Goal: Find specific page/section: Find specific page/section

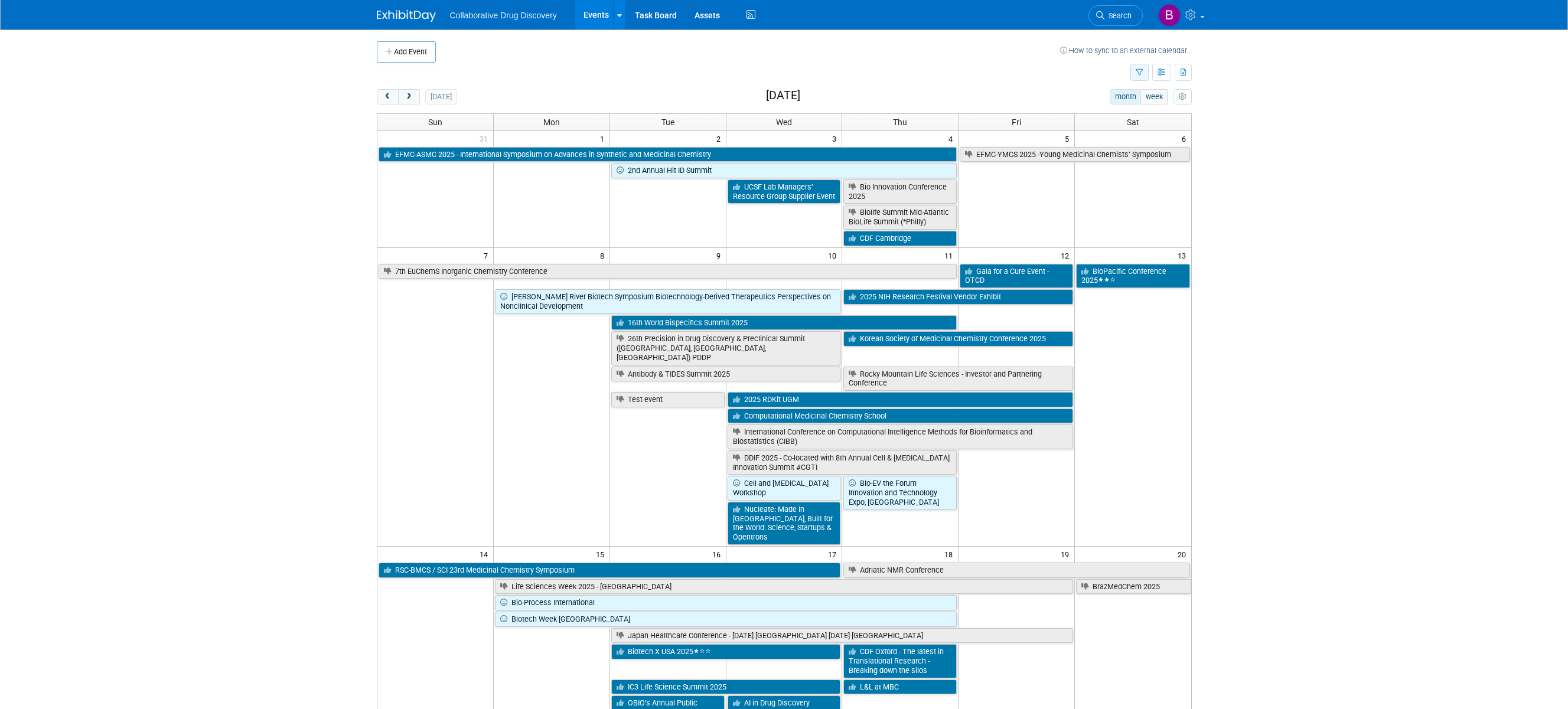
click at [1141, 70] on icon "button" at bounding box center [1139, 73] width 7 height 7
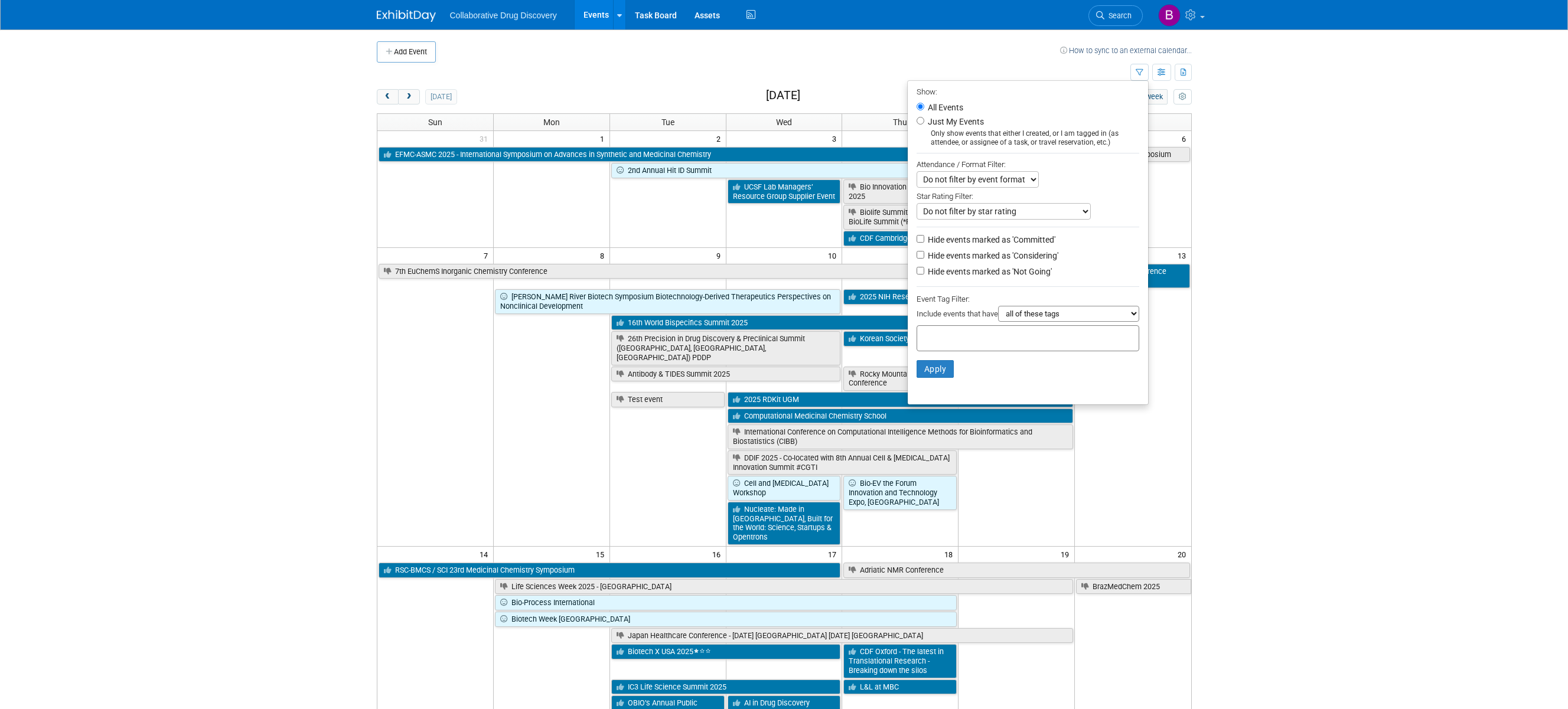
click at [813, 46] on td at bounding box center [748, 52] width 624 height 21
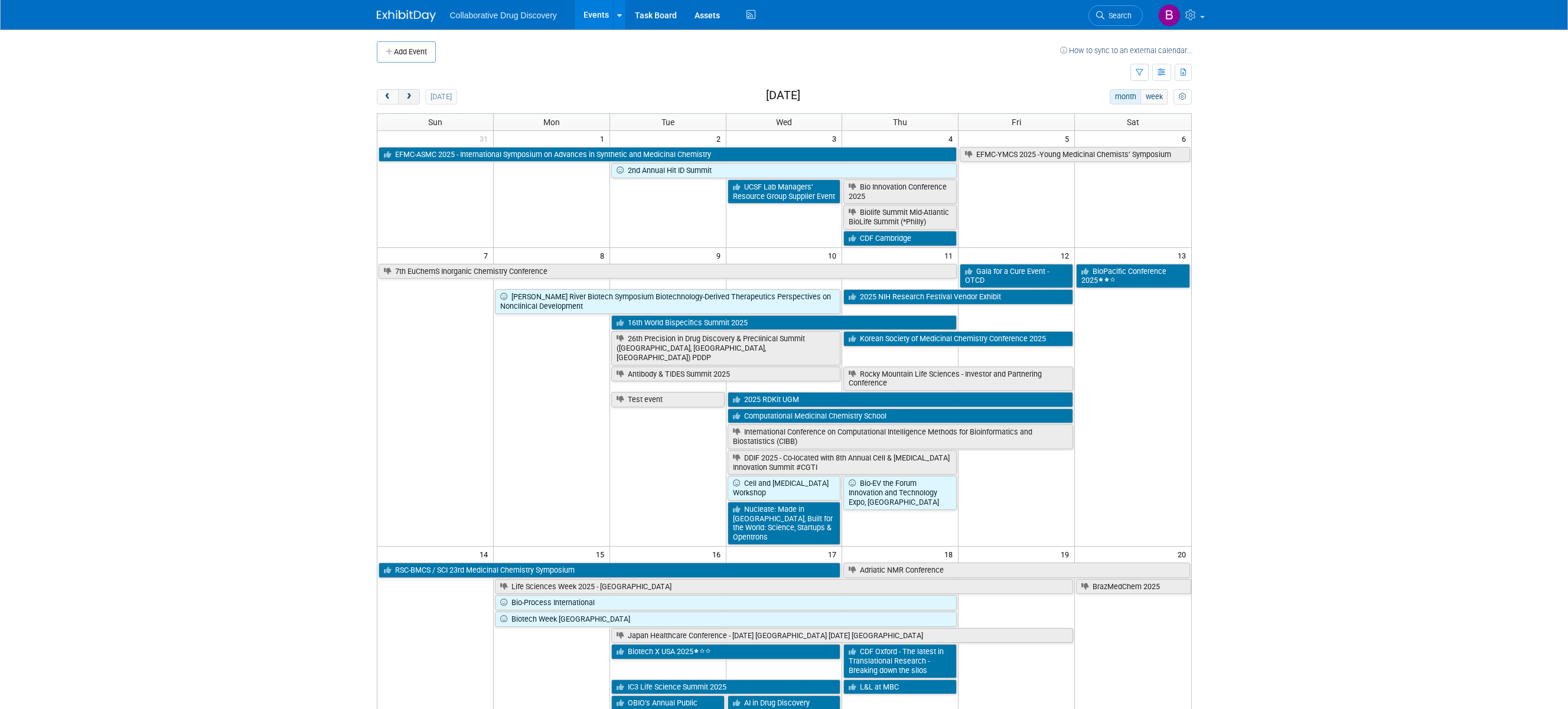
click at [410, 96] on span "next" at bounding box center [409, 97] width 9 height 7
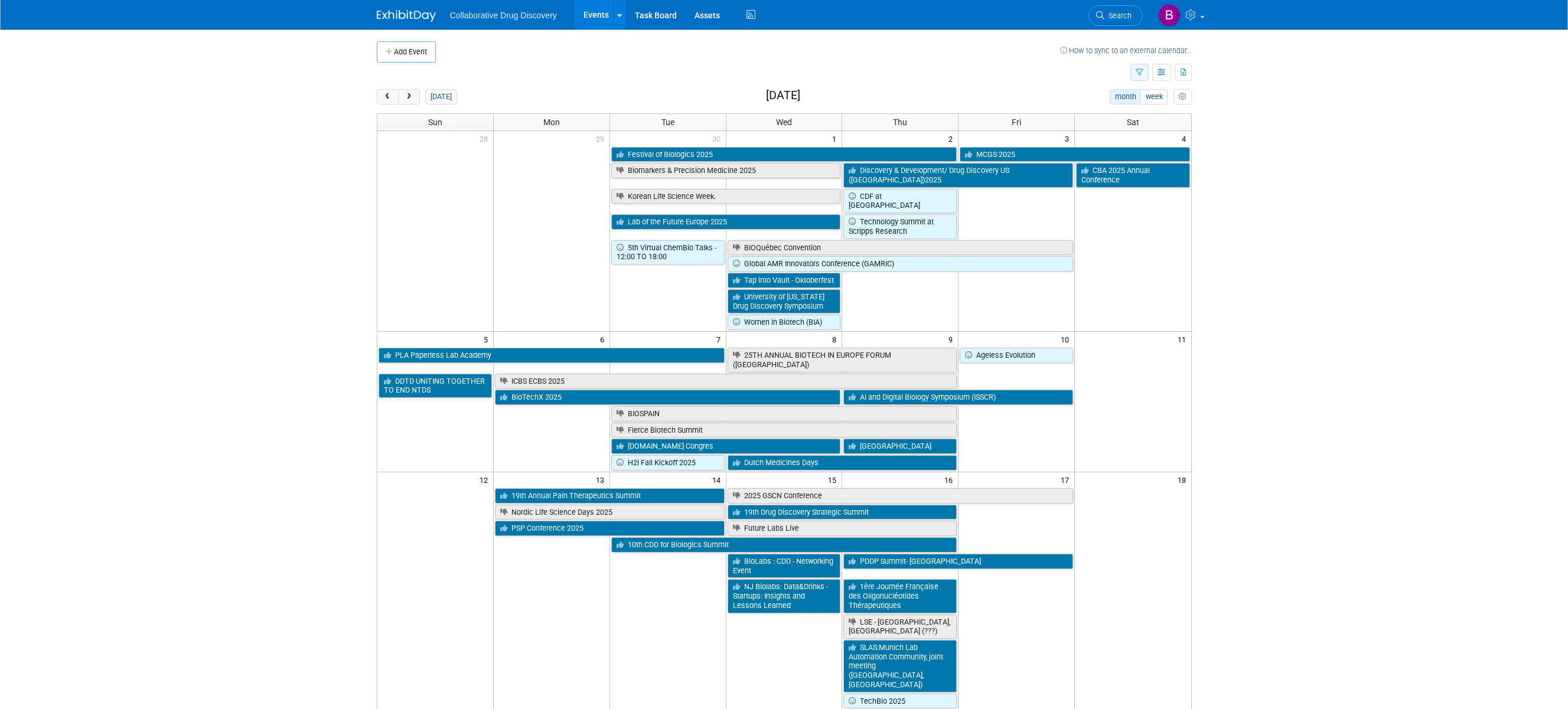
click at [1136, 72] on icon "button" at bounding box center [1139, 73] width 7 height 7
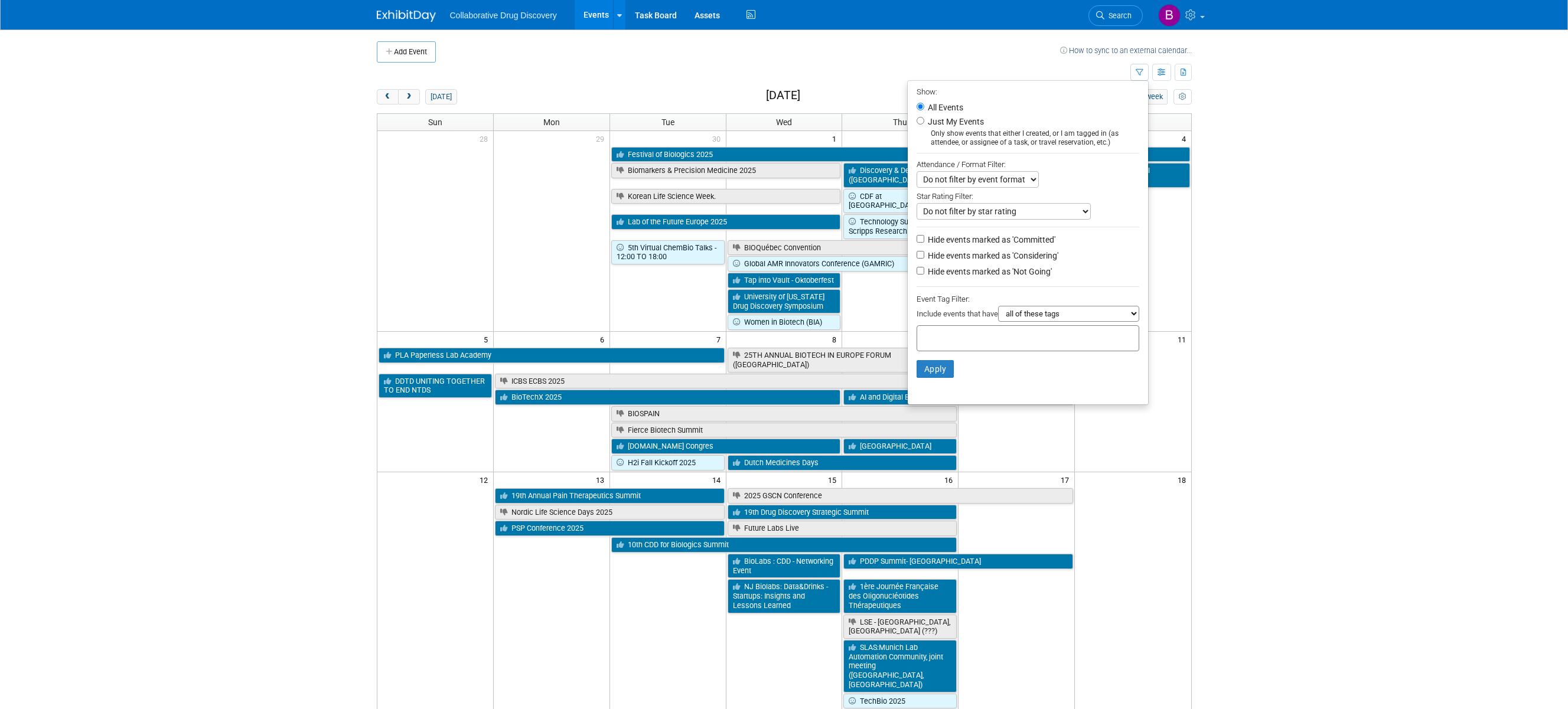
click at [947, 332] on input "text" at bounding box center [969, 336] width 95 height 12
type input "northwe"
click at [943, 365] on div "Northwest" at bounding box center [993, 362] width 165 height 17
type input "Northwest"
click at [932, 384] on button "Apply" at bounding box center [935, 388] width 38 height 18
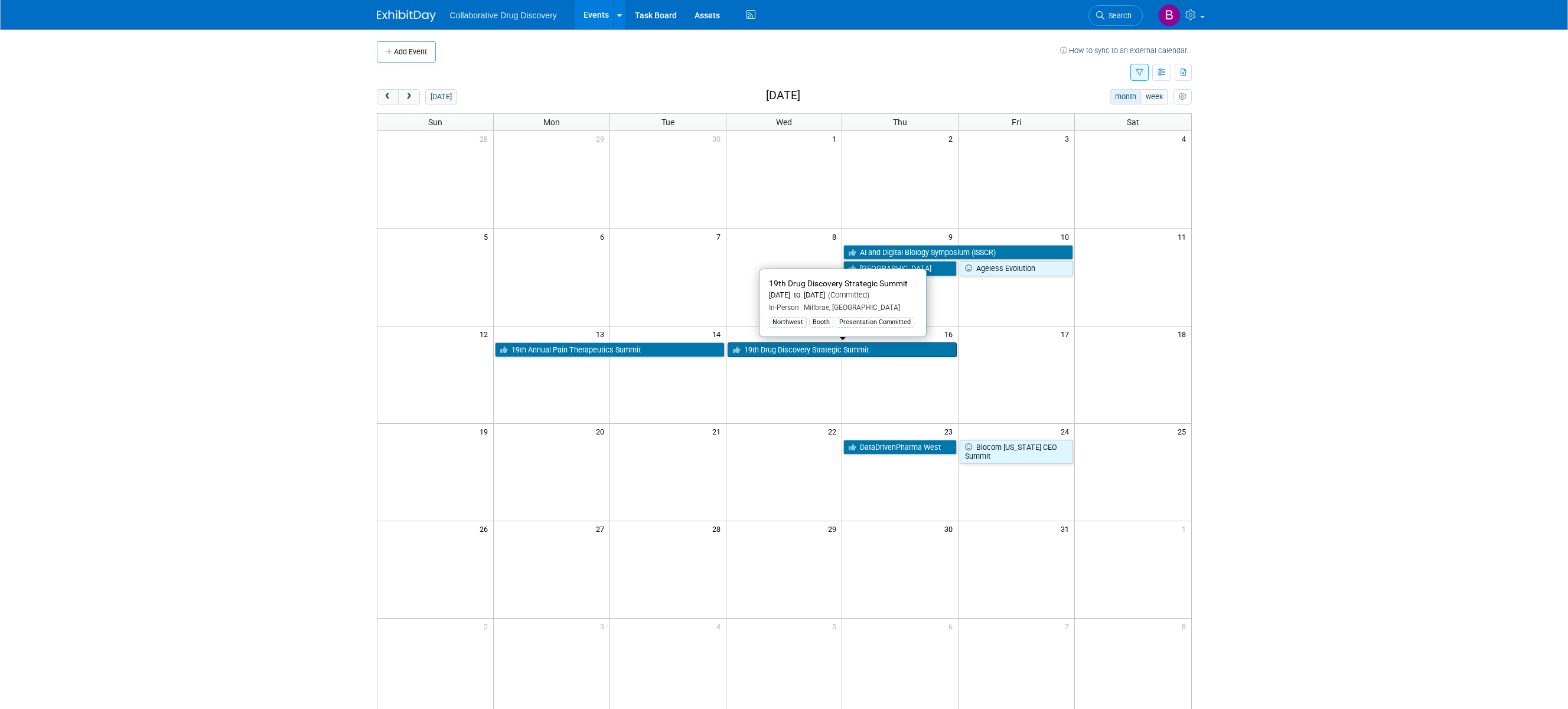
click at [815, 349] on link "19th Drug Discovery Strategic Summit" at bounding box center [842, 350] width 230 height 15
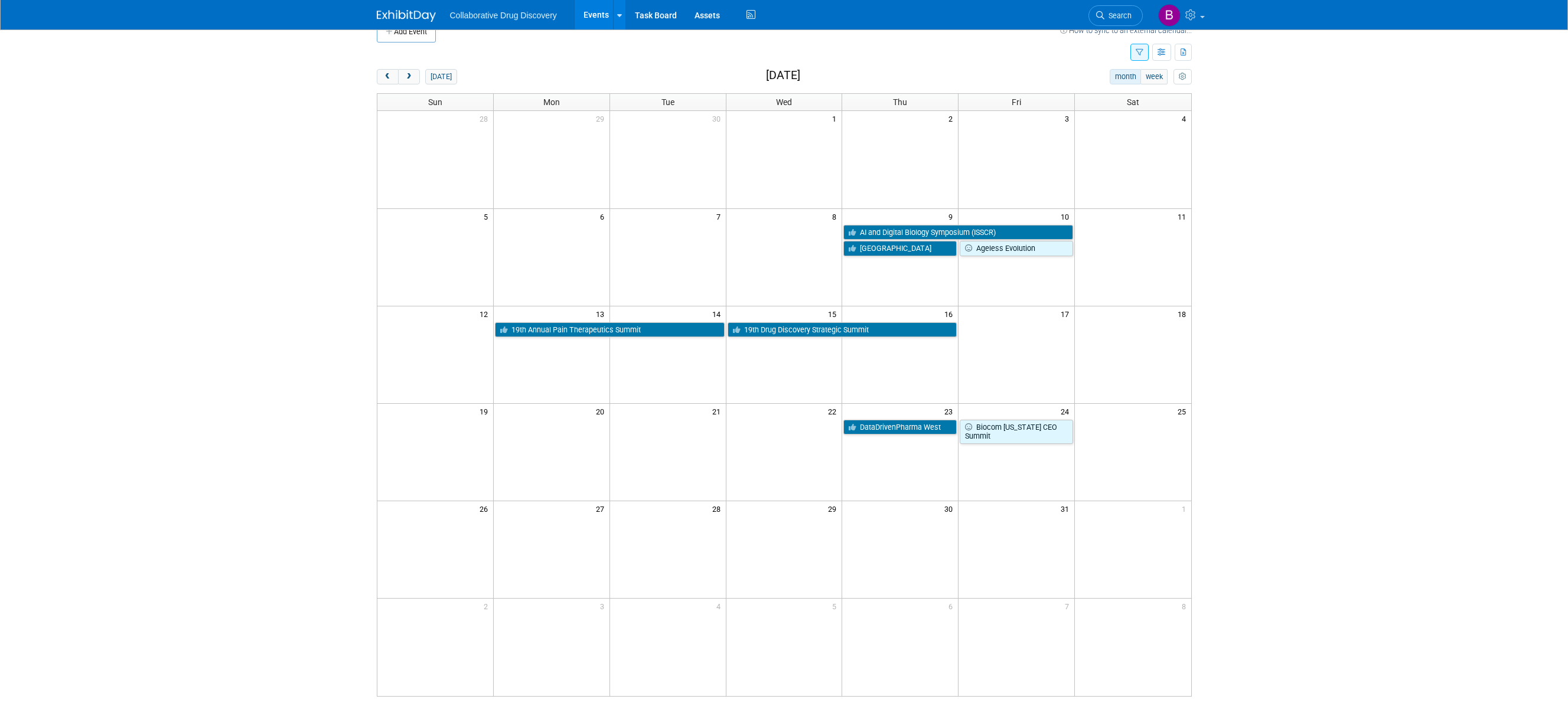
scroll to position [20, 0]
click at [1015, 440] on link "Biocom [US_STATE] CEO Summit" at bounding box center [1016, 431] width 113 height 24
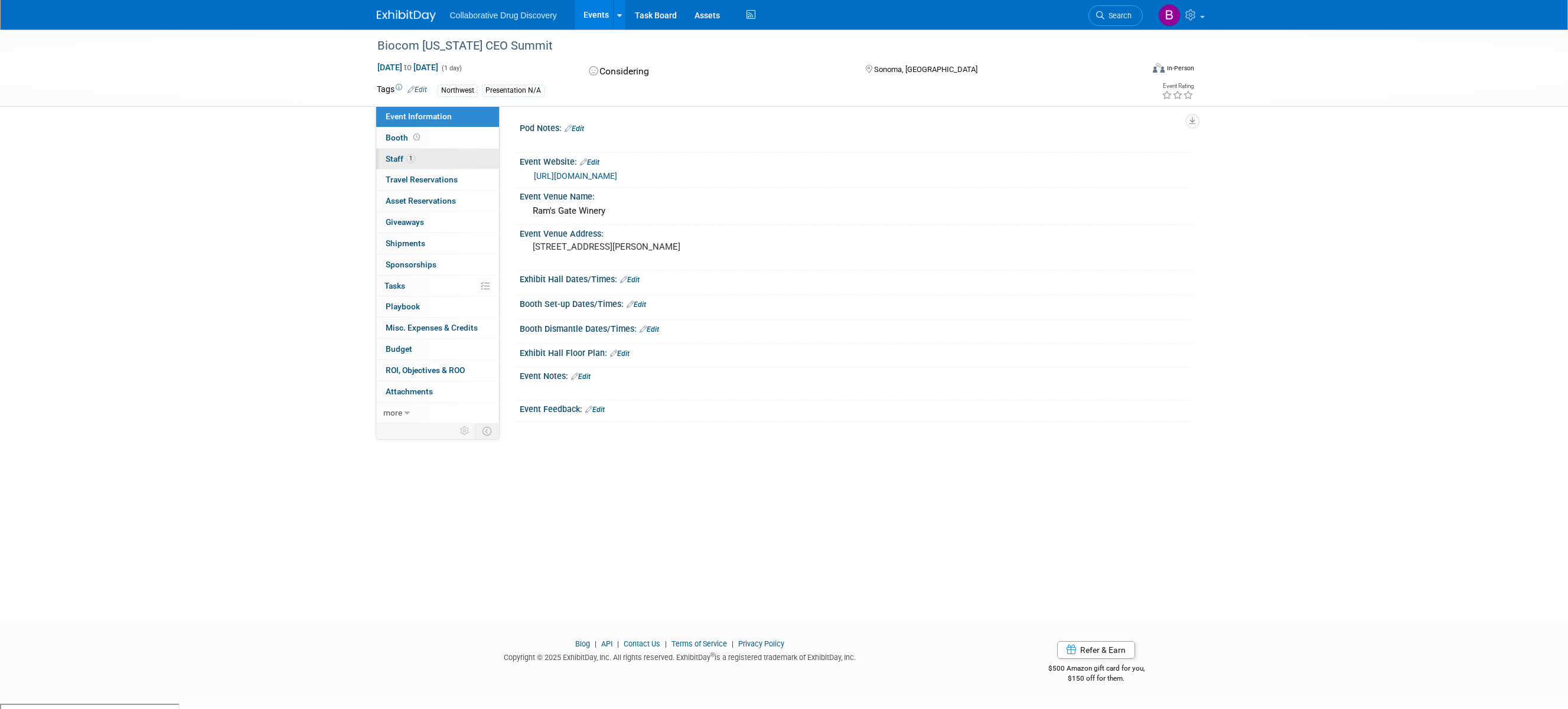
click at [434, 158] on link "1 Staff 1" at bounding box center [437, 159] width 123 height 20
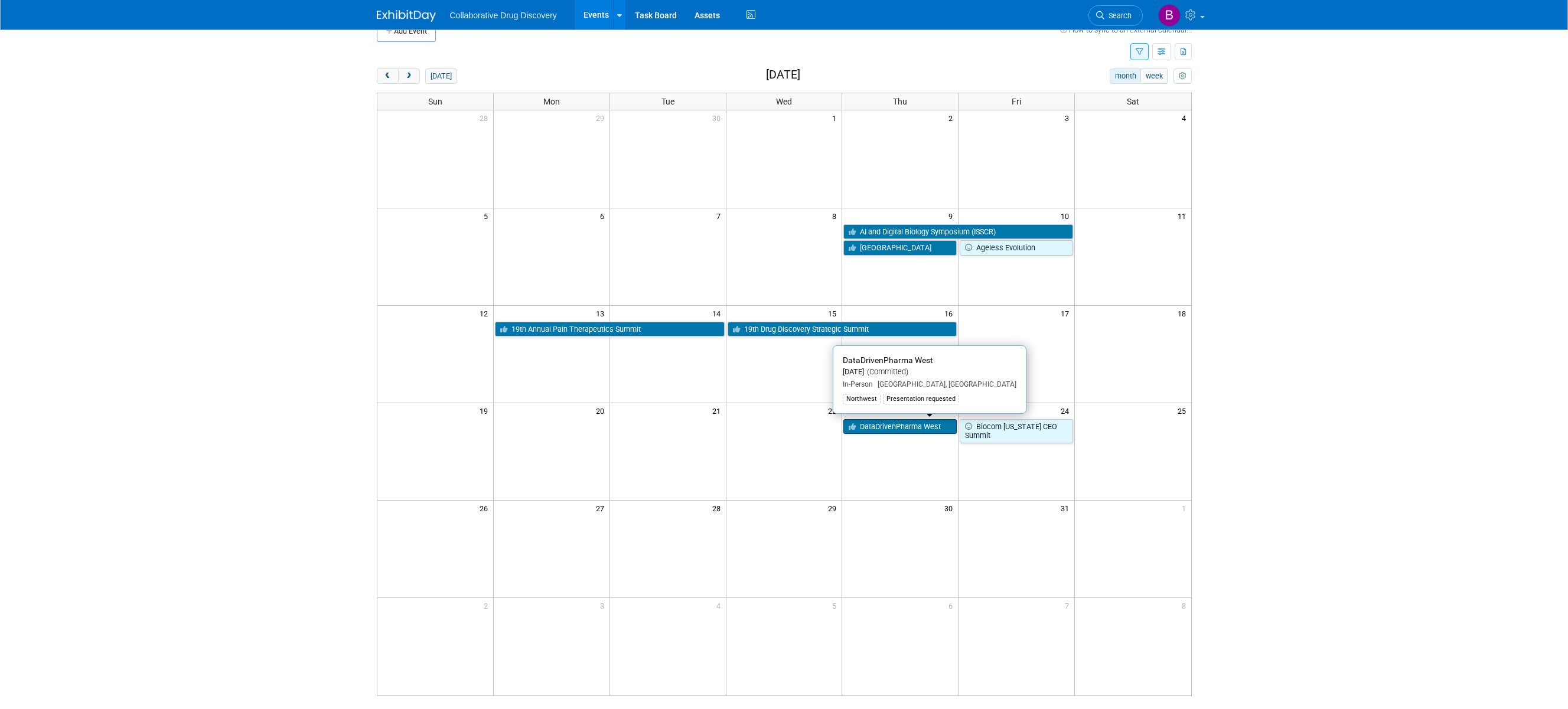
click at [866, 425] on link "DataDrivenPharma West" at bounding box center [900, 427] width 113 height 15
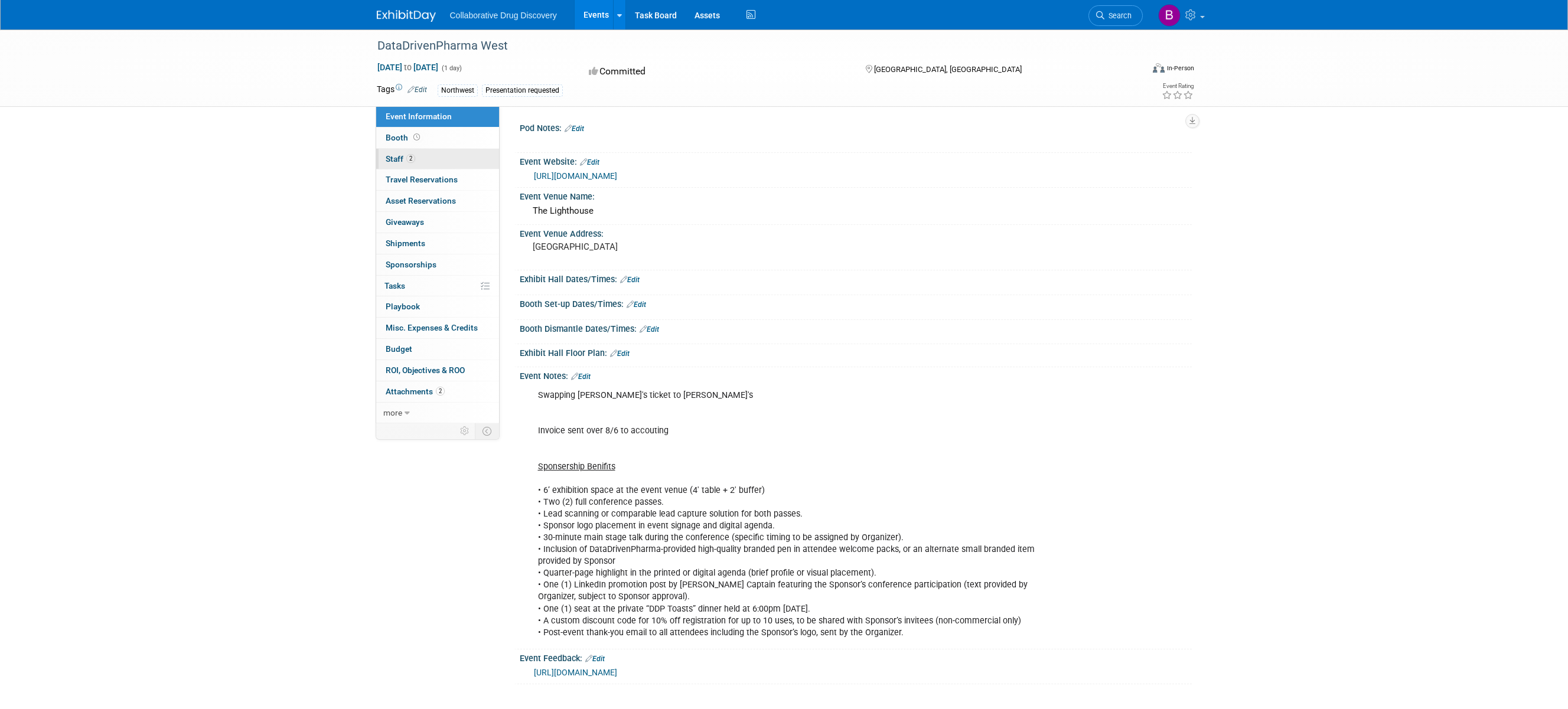
click at [426, 163] on link "2 Staff 2" at bounding box center [437, 159] width 123 height 20
